Goal: Check status: Check status

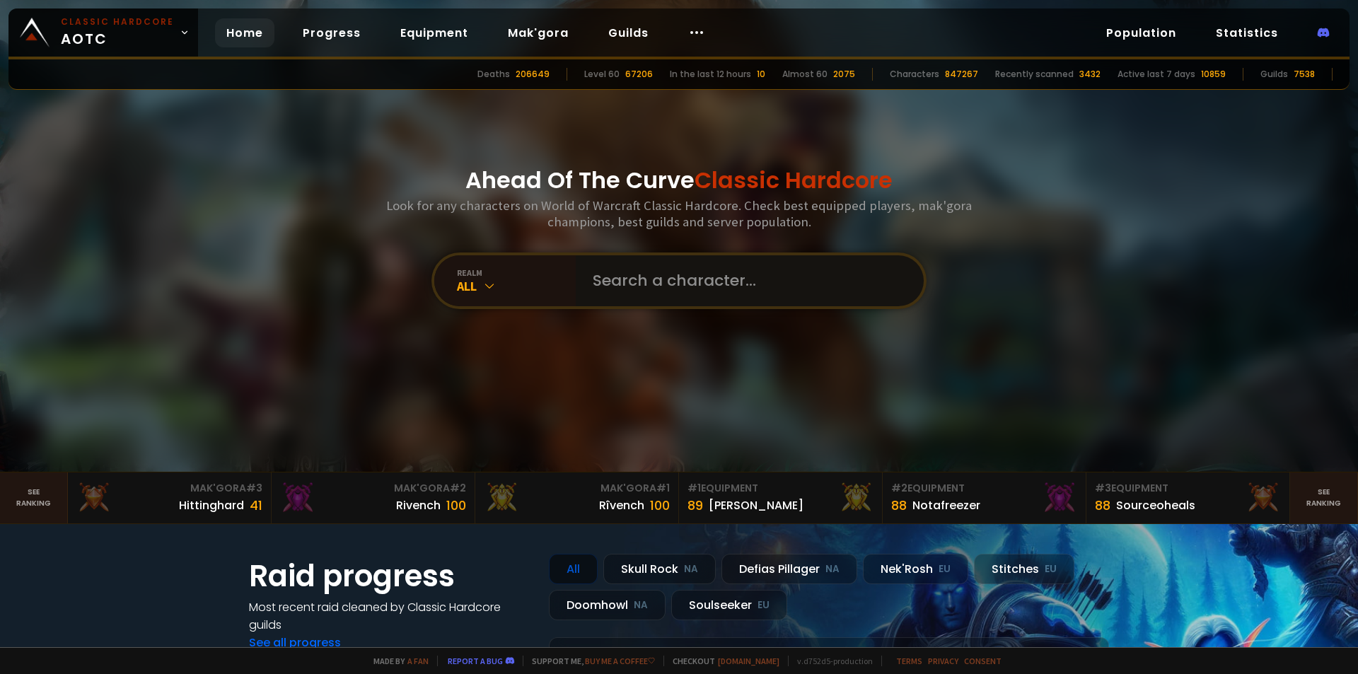
click at [676, 282] on input "text" at bounding box center [745, 280] width 323 height 51
paste input "Ø"
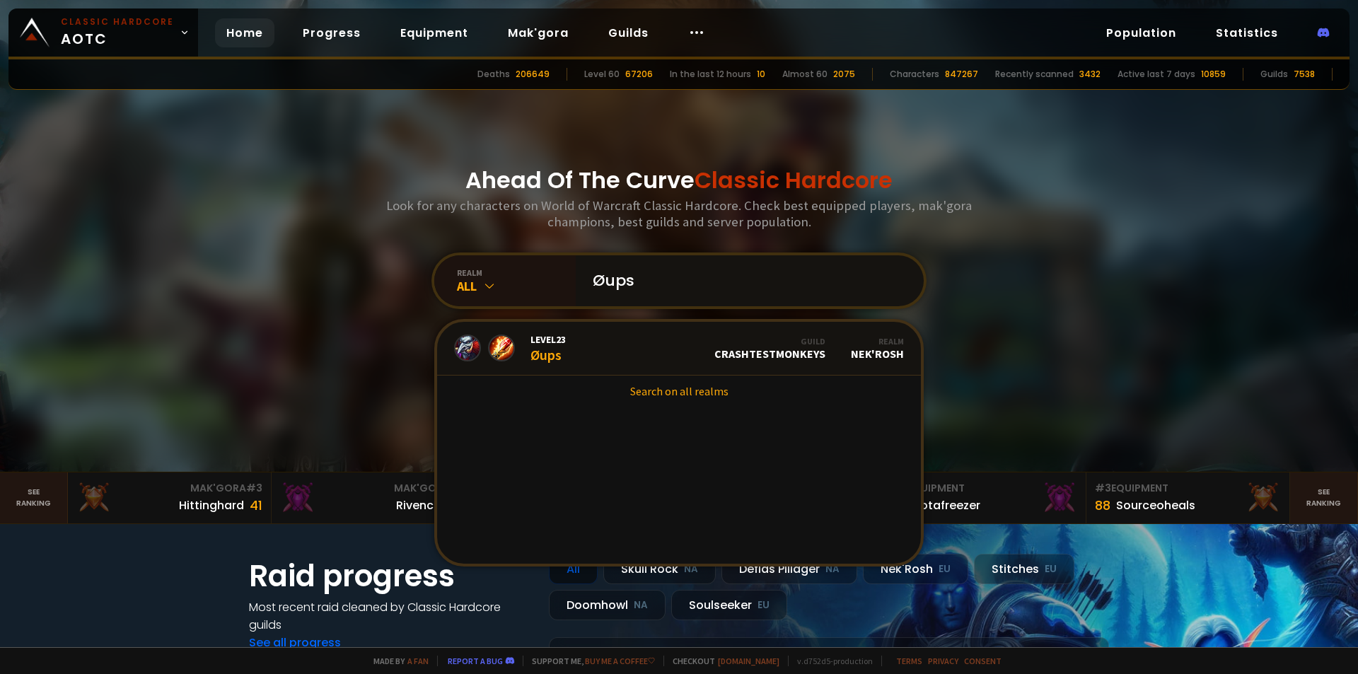
type input "Øups"
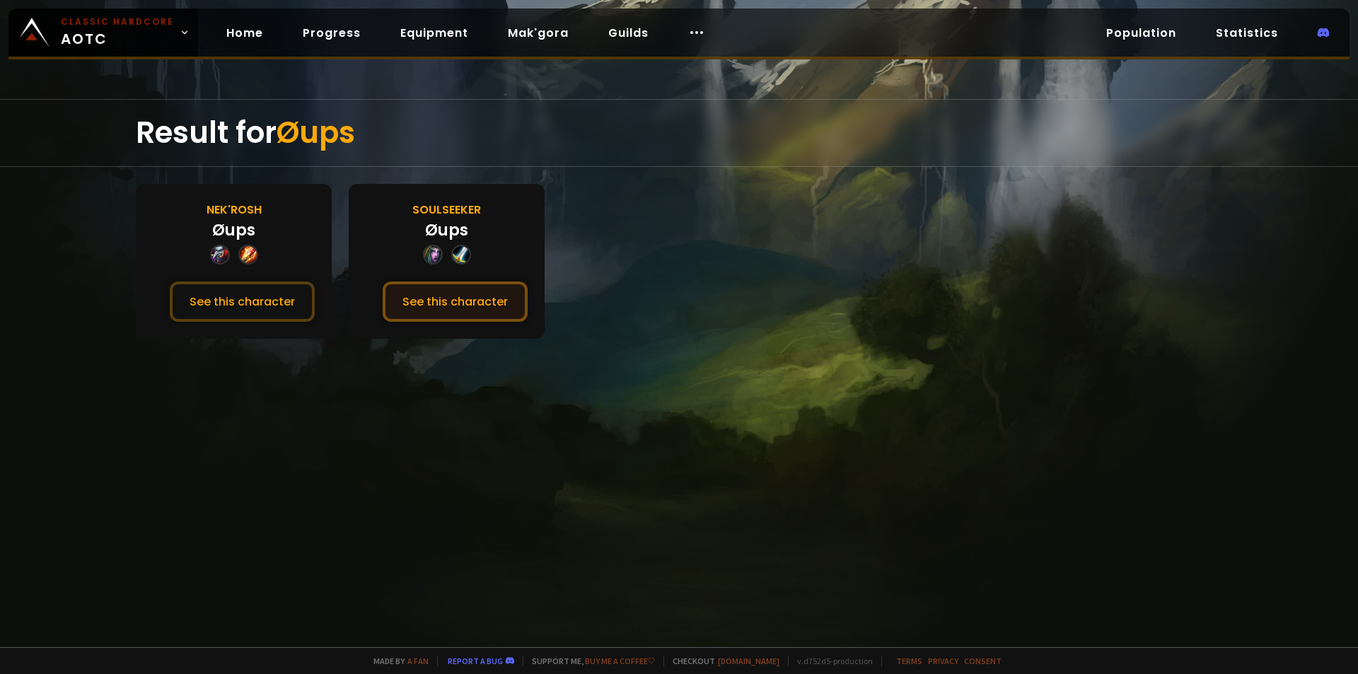
click at [484, 304] on button "See this character" at bounding box center [455, 302] width 145 height 40
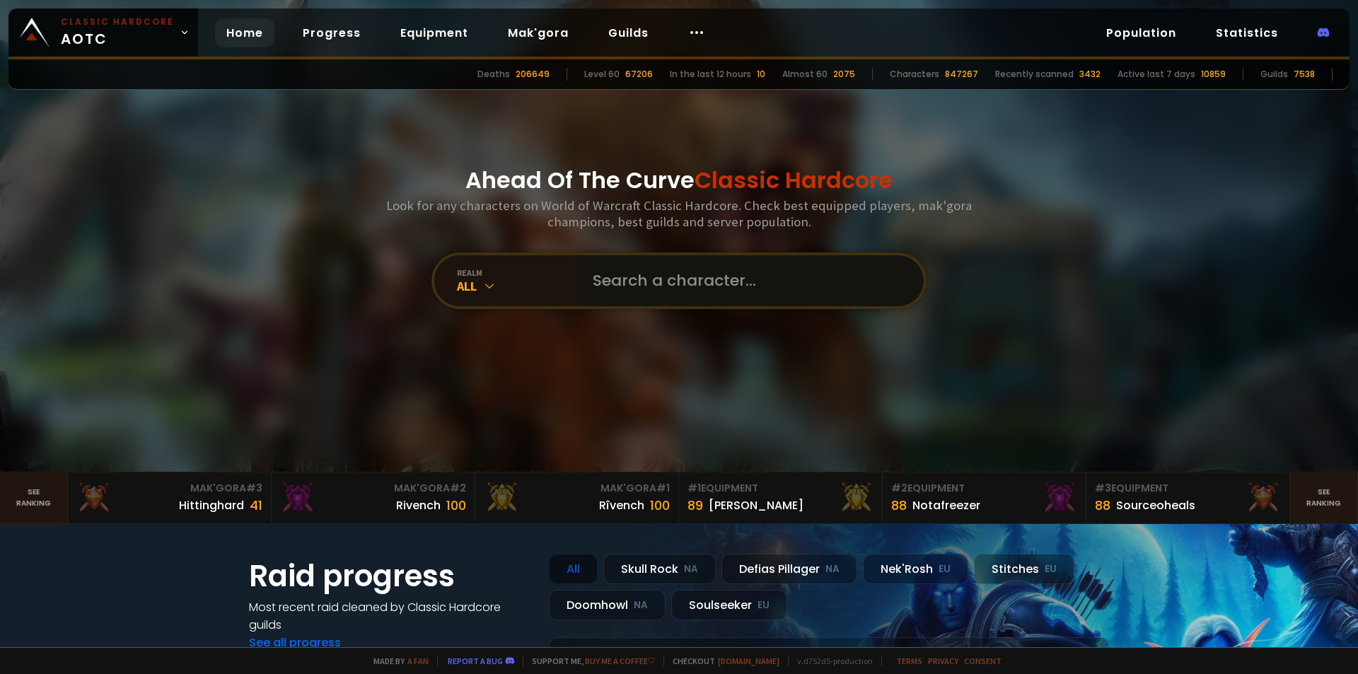
click at [715, 277] on input "text" at bounding box center [745, 280] width 323 height 51
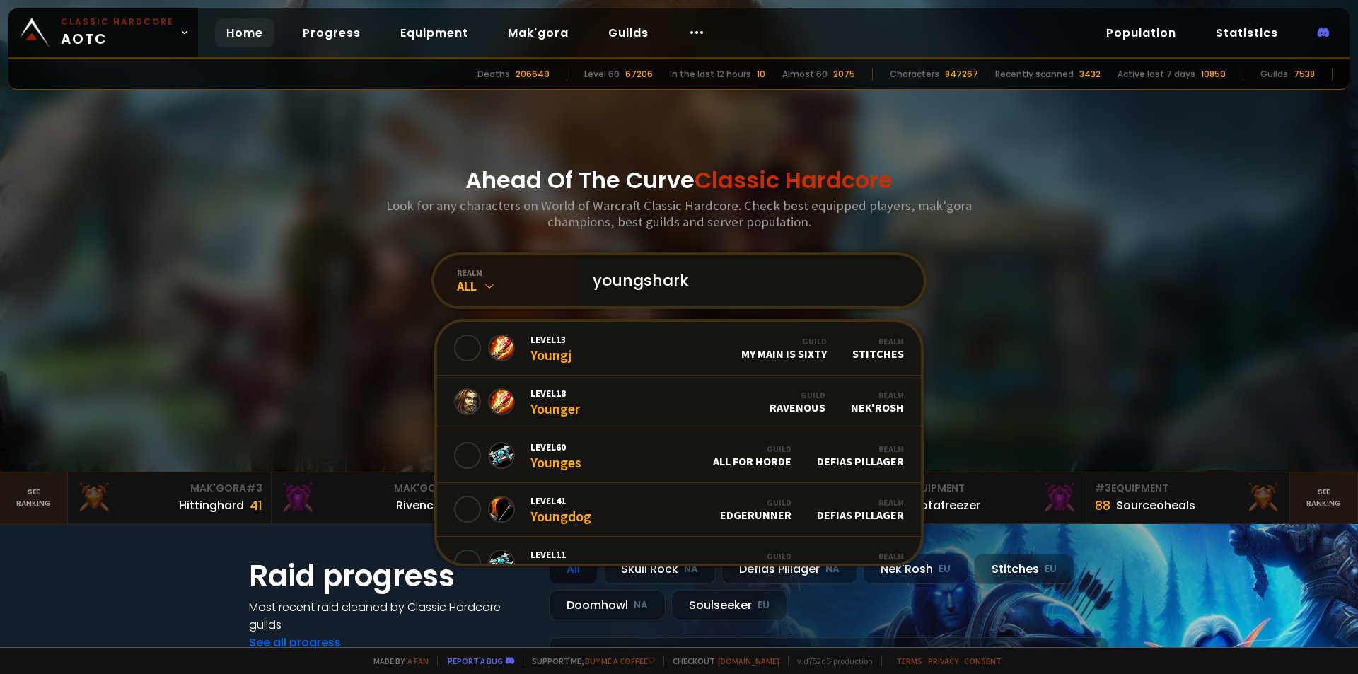
type input "youngsharky"
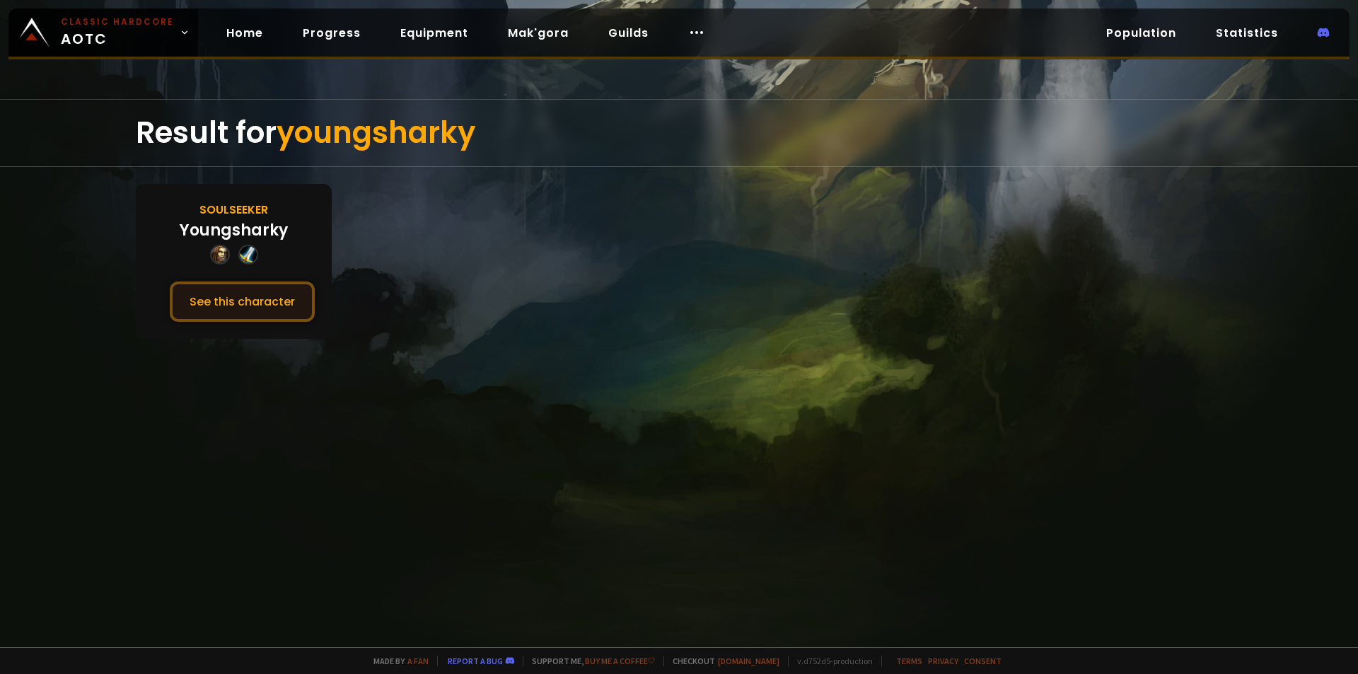
click at [272, 311] on button "See this character" at bounding box center [242, 302] width 145 height 40
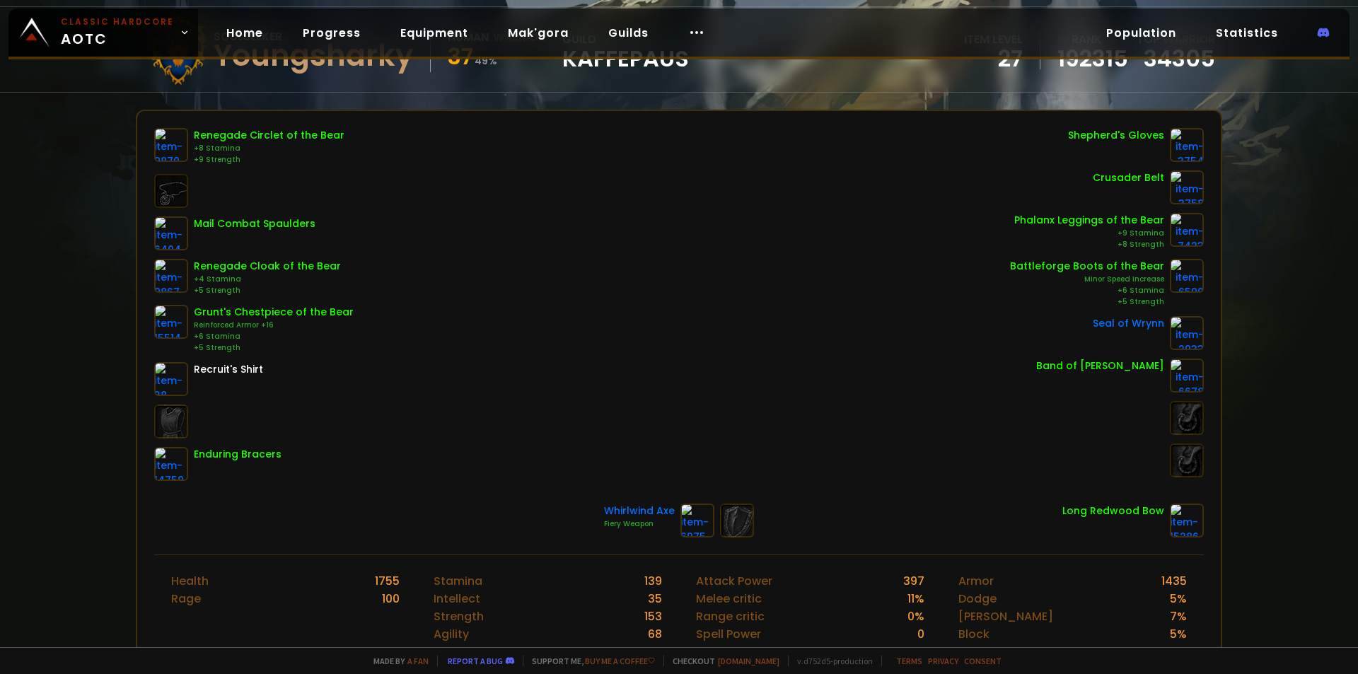
scroll to position [71, 0]
